Goal: Information Seeking & Learning: Learn about a topic

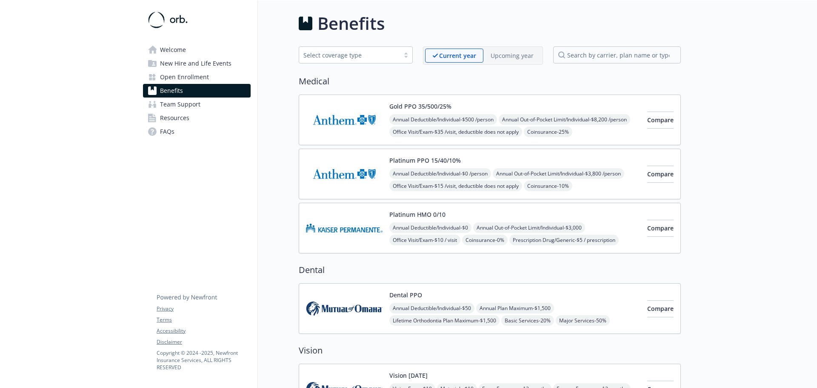
click at [594, 240] on div "Annual Deductible/Individual - $0 Annual Out-of-Pocket Limit/Individual - $3,00…" at bounding box center [515, 252] width 251 height 60
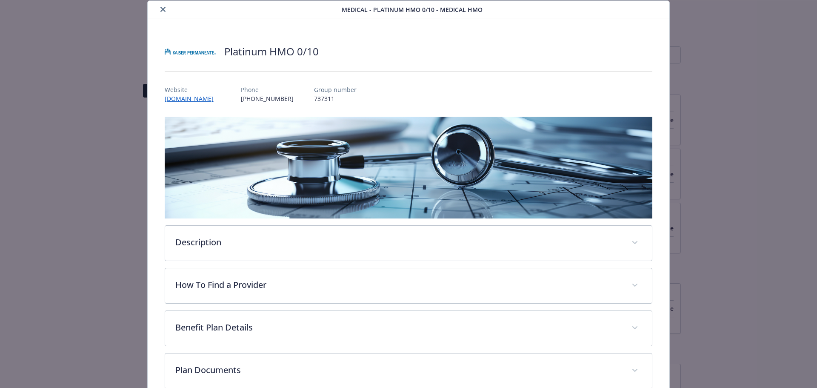
scroll to position [75, 0]
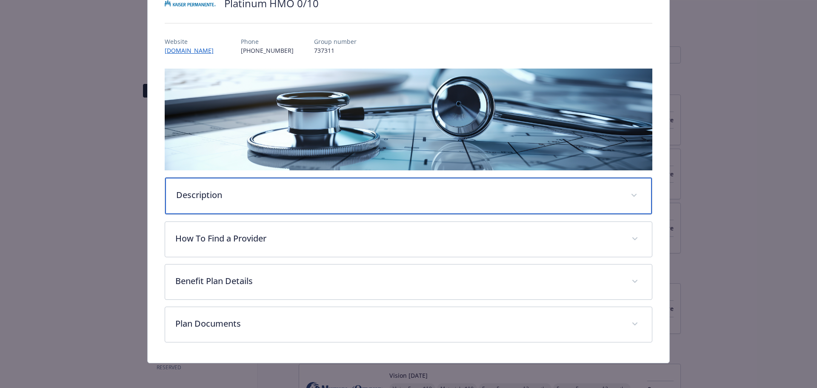
click at [303, 198] on p "Description" at bounding box center [398, 195] width 445 height 13
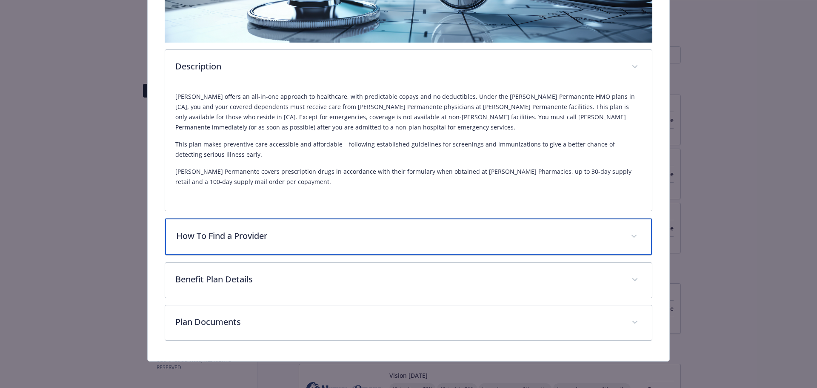
click at [327, 231] on p "How To Find a Provider" at bounding box center [398, 235] width 445 height 13
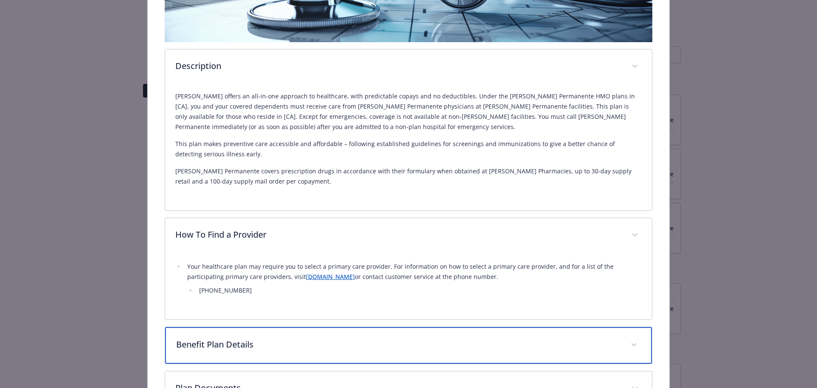
click at [320, 341] on p "Benefit Plan Details" at bounding box center [398, 344] width 445 height 13
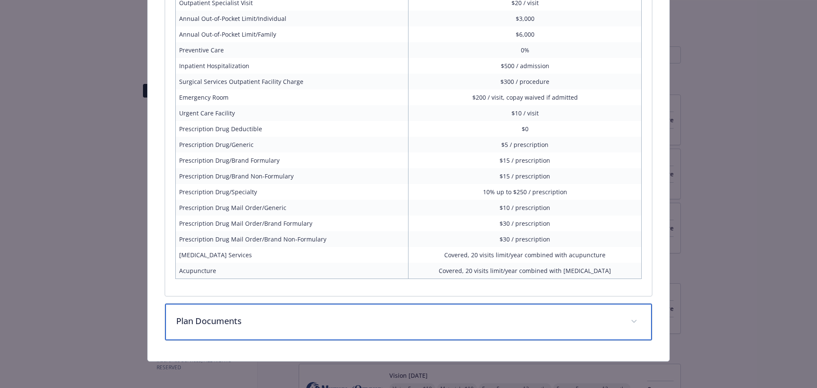
click at [332, 321] on p "Plan Documents" at bounding box center [398, 321] width 445 height 13
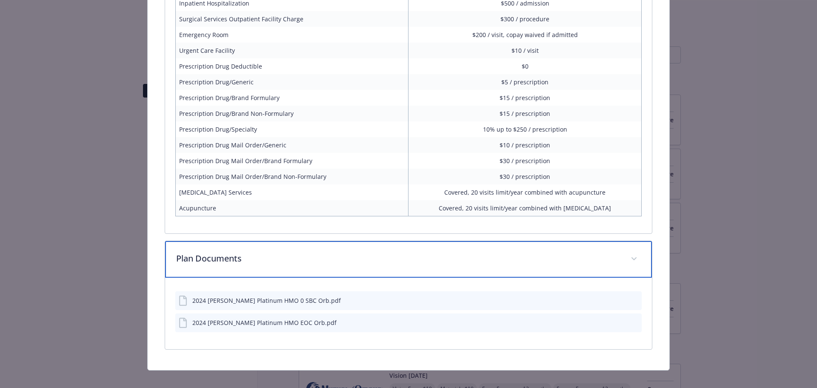
scroll to position [728, 0]
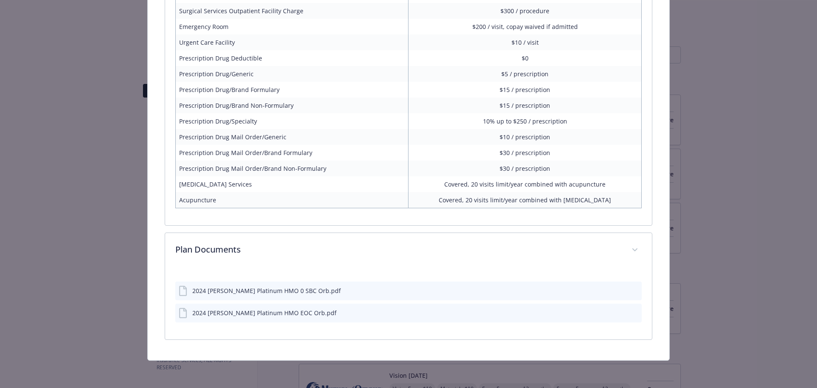
click at [630, 291] on icon "preview file" at bounding box center [634, 290] width 8 height 6
click at [630, 314] on icon "preview file" at bounding box center [634, 313] width 8 height 6
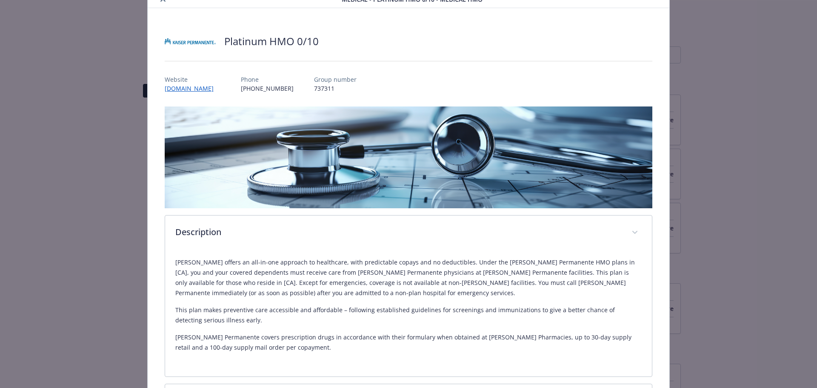
scroll to position [0, 0]
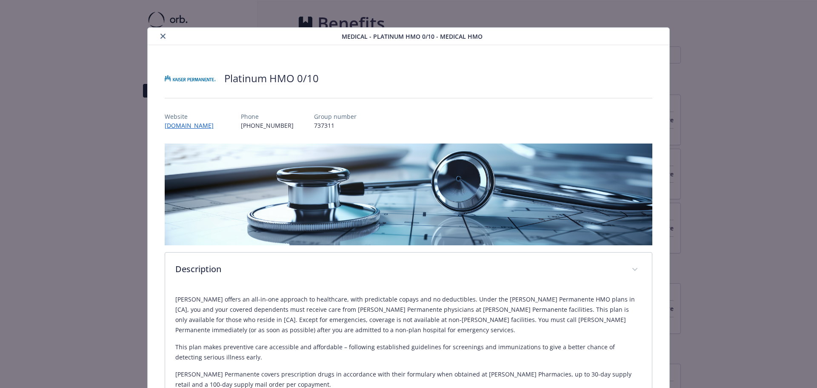
click at [163, 37] on icon "close" at bounding box center [162, 36] width 5 height 5
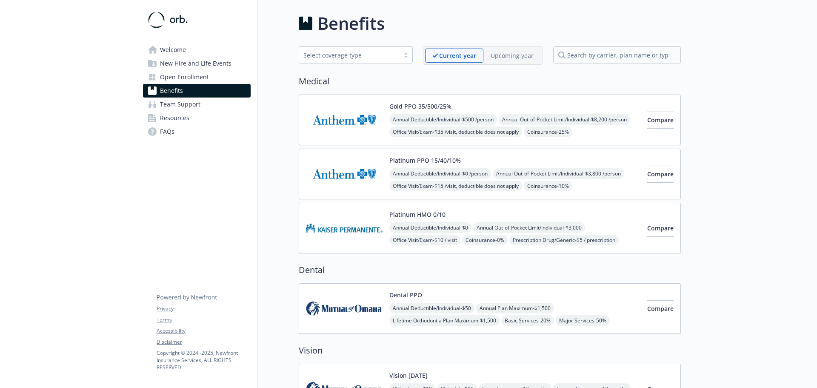
click at [576, 163] on div "Platinum PPO 15/40/10% Annual Deductible/Individual - $0 /person Annual Out-of-…" at bounding box center [515, 174] width 251 height 36
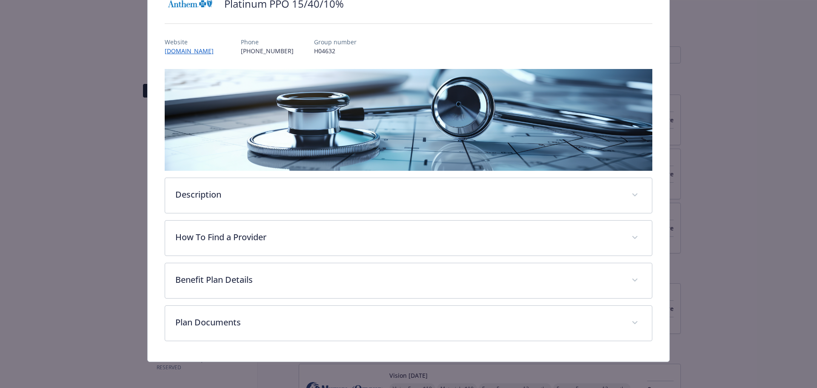
scroll to position [75, 0]
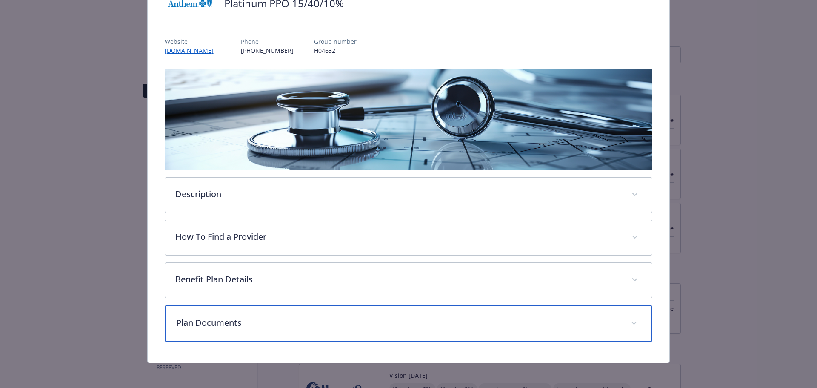
click at [265, 322] on p "Plan Documents" at bounding box center [398, 322] width 445 height 13
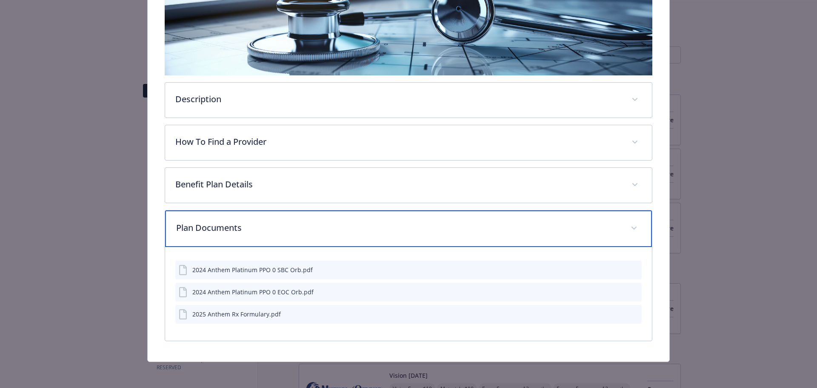
scroll to position [170, 0]
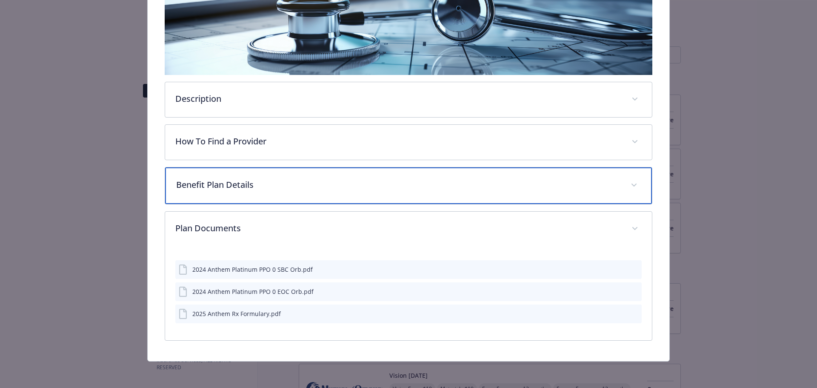
click at [288, 179] on p "Benefit Plan Details" at bounding box center [398, 184] width 445 height 13
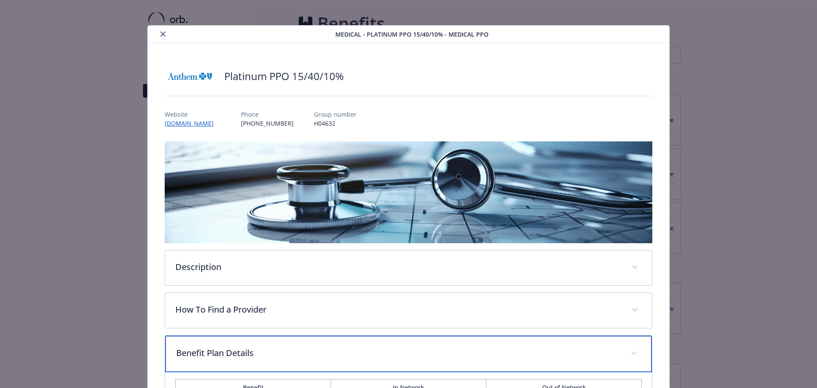
scroll to position [0, 0]
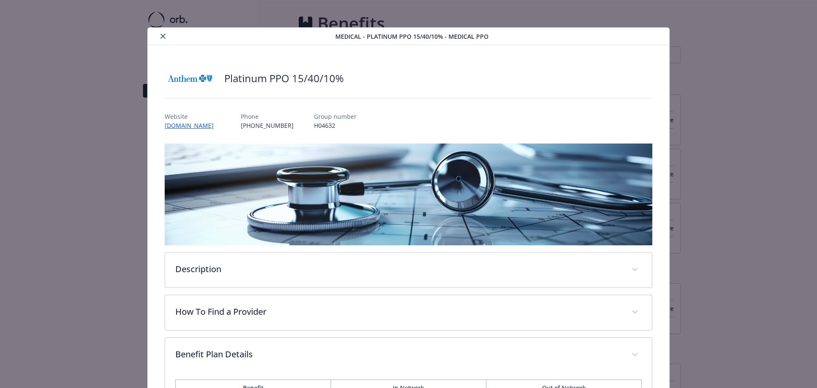
click at [161, 37] on icon "close" at bounding box center [162, 36] width 5 height 5
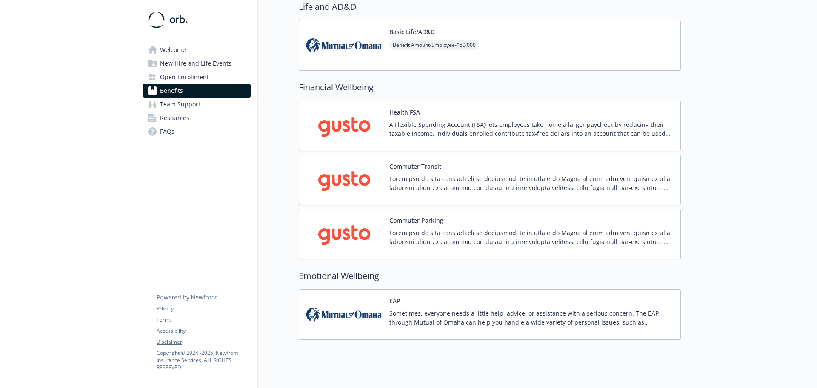
scroll to position [444, 0]
